Goal: Use online tool/utility: Use online tool/utility

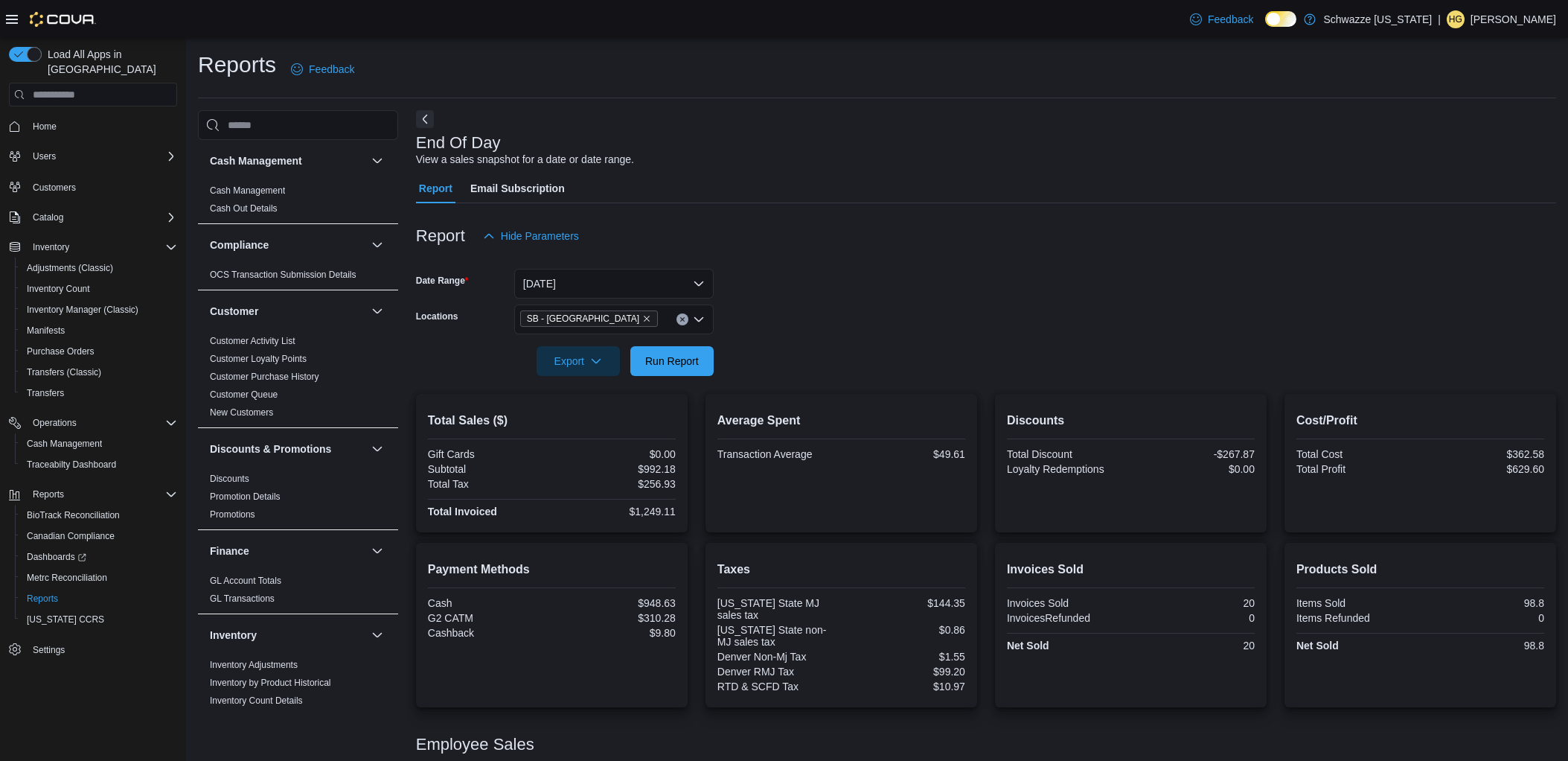
scroll to position [131, 0]
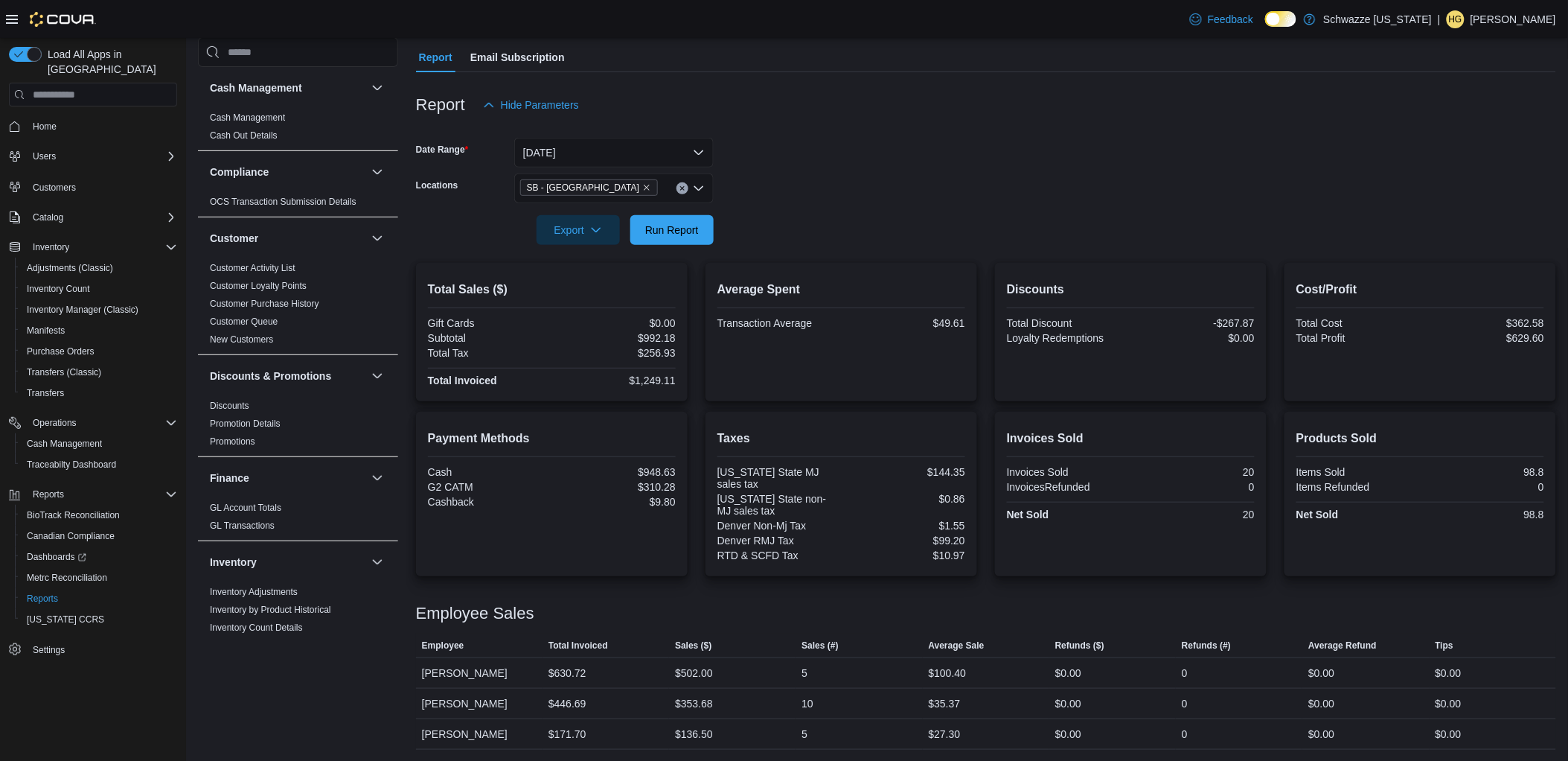
click at [673, 247] on div at bounding box center [986, 254] width 1140 height 18
click at [693, 231] on span "Run Report" at bounding box center [672, 229] width 54 height 15
drag, startPoint x: 662, startPoint y: 235, endPoint x: 831, endPoint y: 226, distance: 169.2
click at [663, 235] on span "Run Report" at bounding box center [672, 230] width 54 height 15
click at [693, 228] on span "Run Report" at bounding box center [672, 229] width 54 height 15
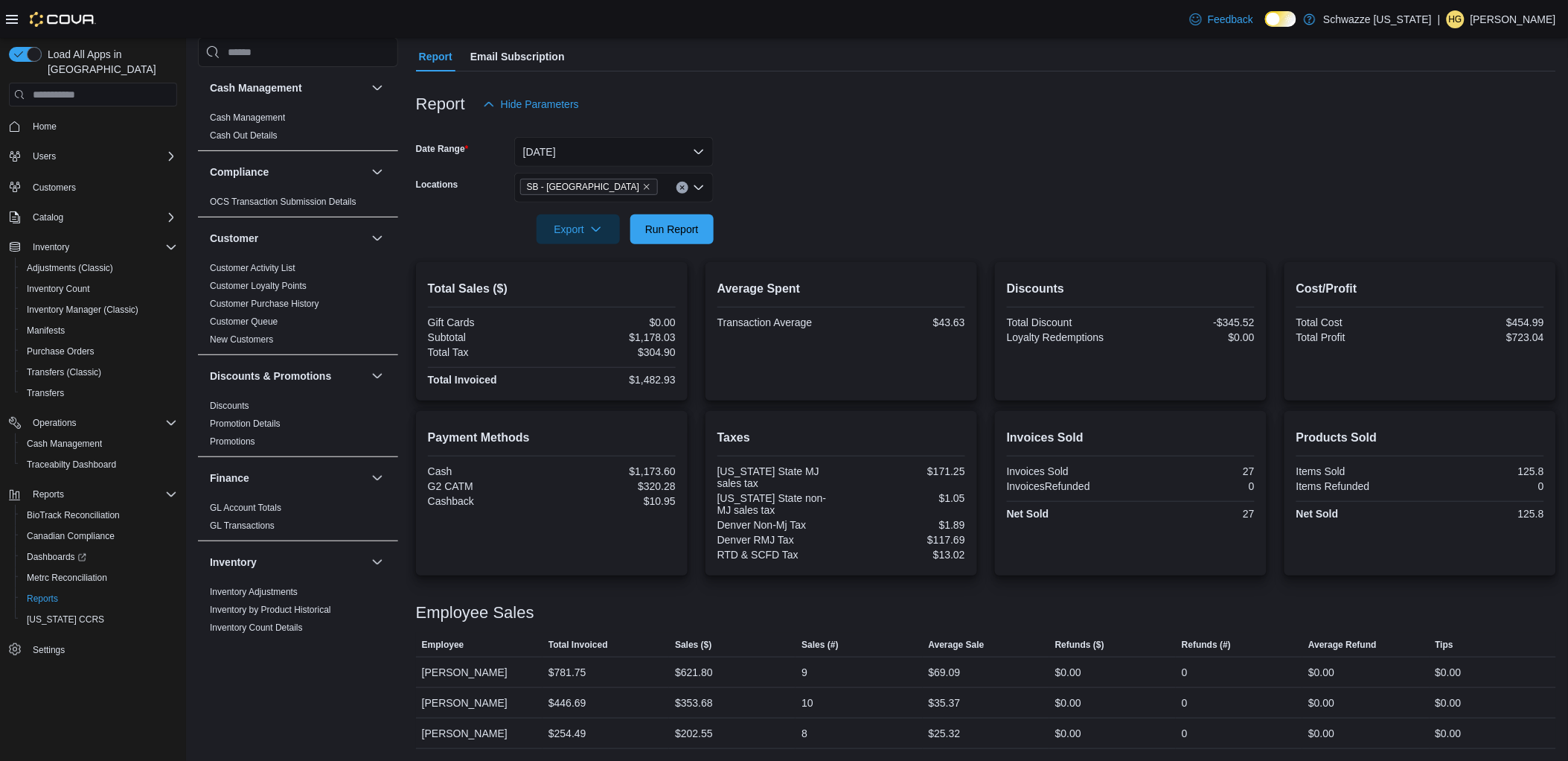
scroll to position [131, 0]
click at [683, 232] on span "Run Report" at bounding box center [672, 229] width 54 height 15
click at [667, 245] on div at bounding box center [986, 254] width 1140 height 18
click at [681, 229] on span "Run Report" at bounding box center [672, 229] width 54 height 15
click at [678, 246] on div at bounding box center [986, 254] width 1140 height 18
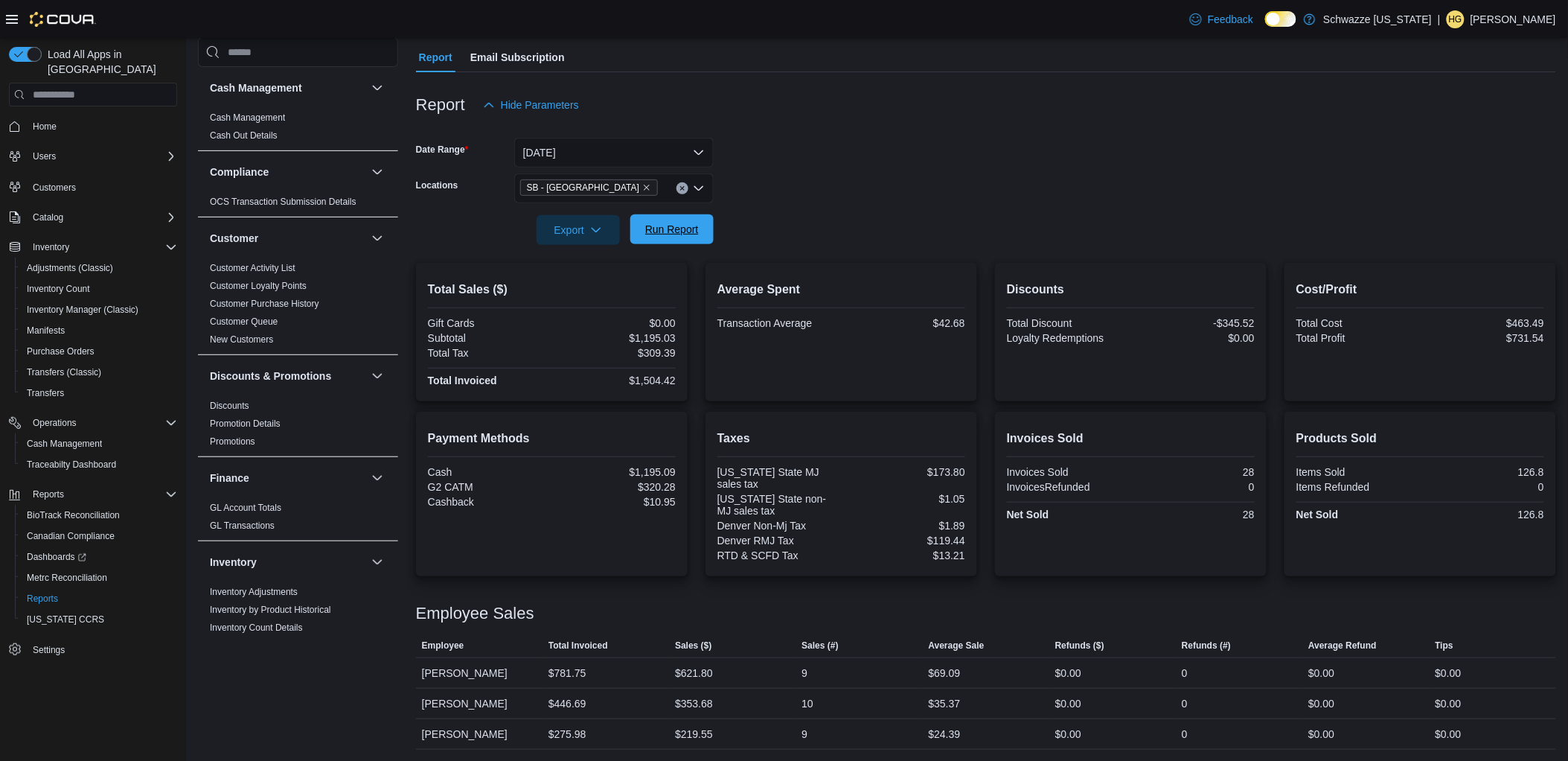
click at [678, 240] on span "Run Report" at bounding box center [672, 229] width 66 height 30
click at [674, 243] on div "Export Run Report" at bounding box center [564, 230] width 297 height 30
click at [672, 234] on span "Run Report" at bounding box center [672, 229] width 54 height 15
